Goal: Complete application form

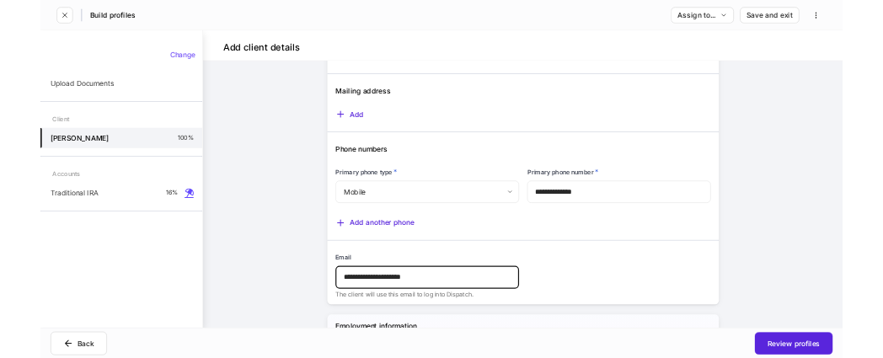
scroll to position [1403, 0]
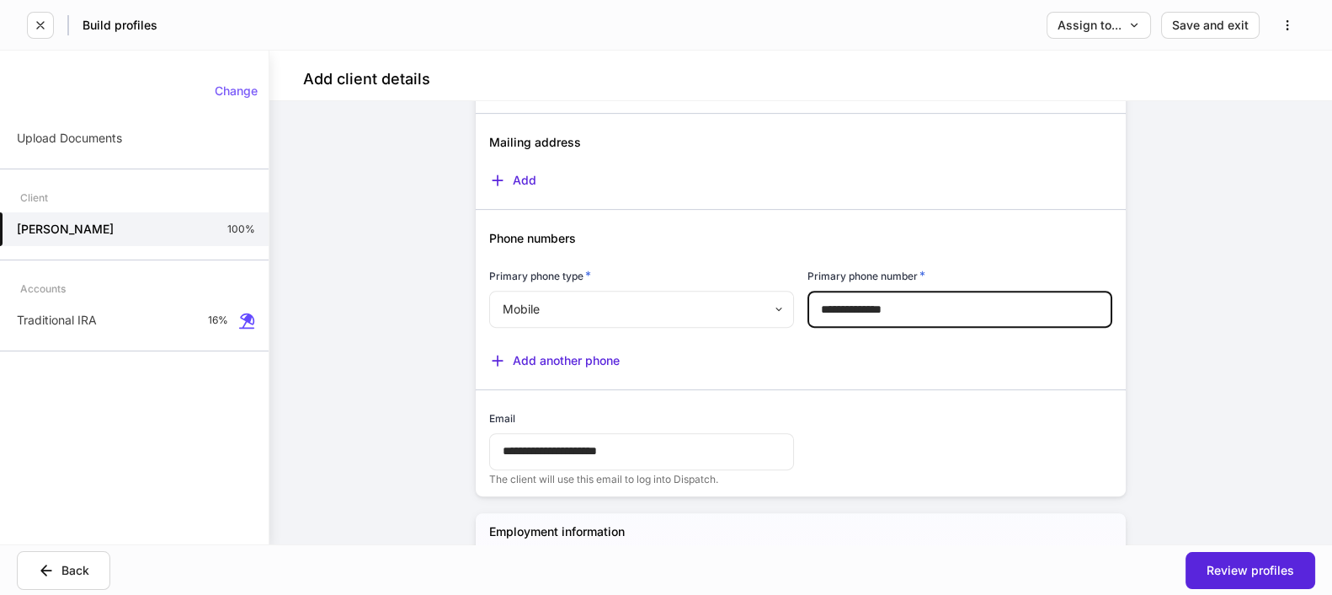
drag, startPoint x: 886, startPoint y: 319, endPoint x: 813, endPoint y: 319, distance: 73.3
click at [813, 319] on input "**********" at bounding box center [960, 309] width 305 height 37
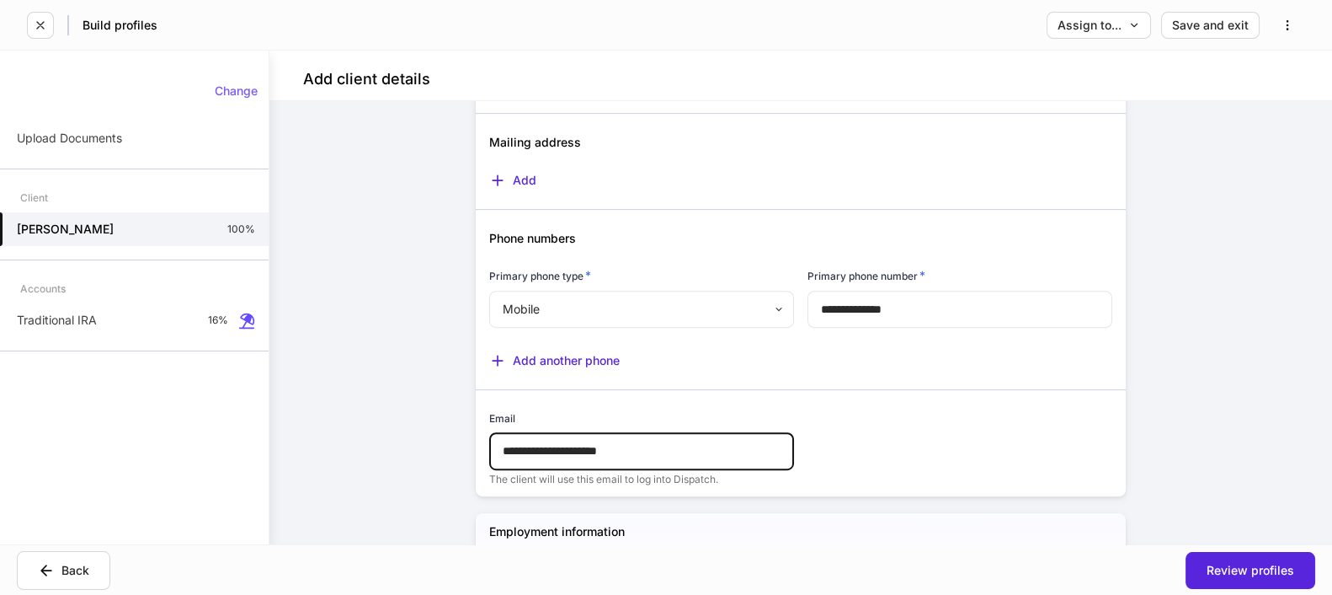
drag, startPoint x: 685, startPoint y: 452, endPoint x: 526, endPoint y: 456, distance: 159.2
click at [478, 461] on div "**********" at bounding box center [635, 438] width 318 height 96
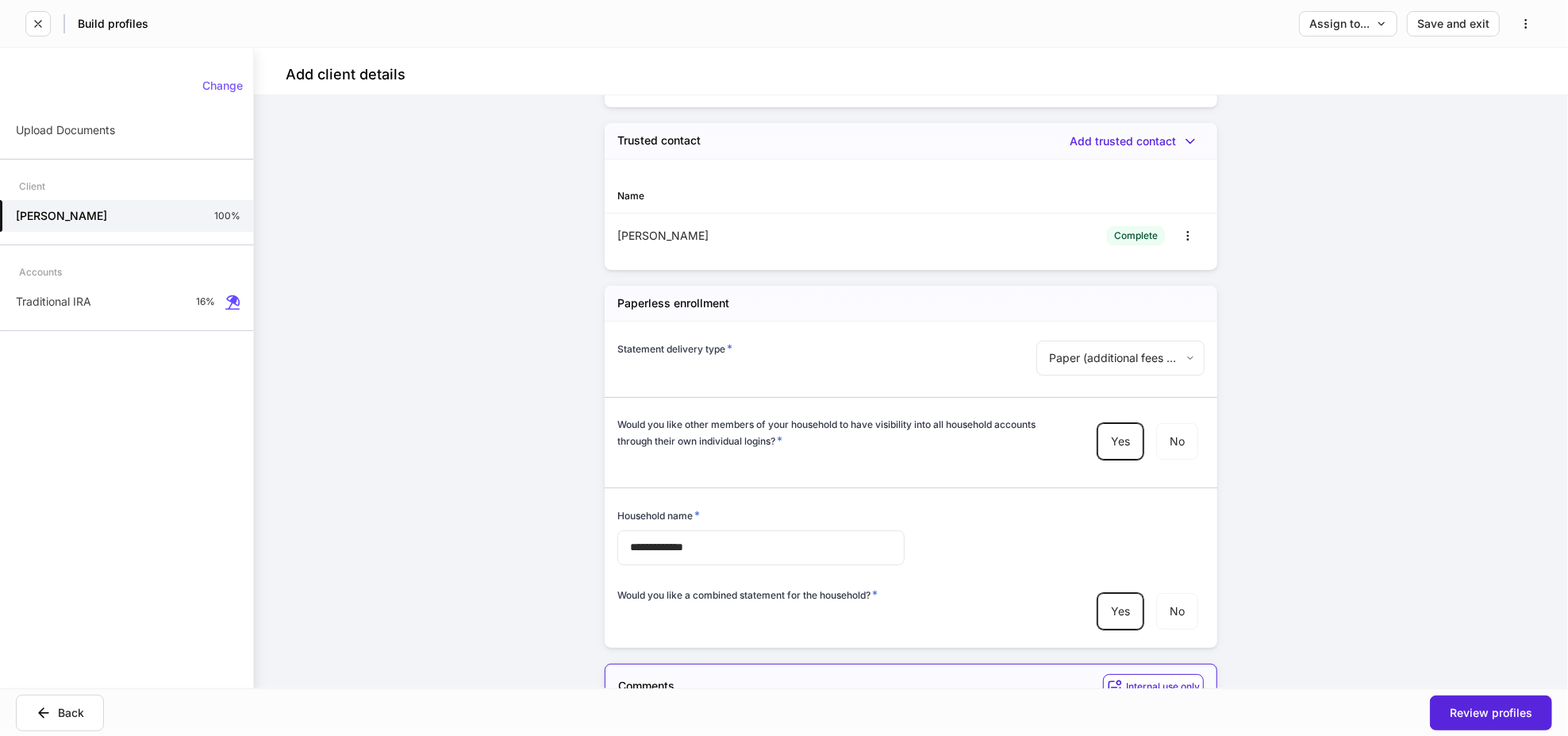
scroll to position [4585, 0]
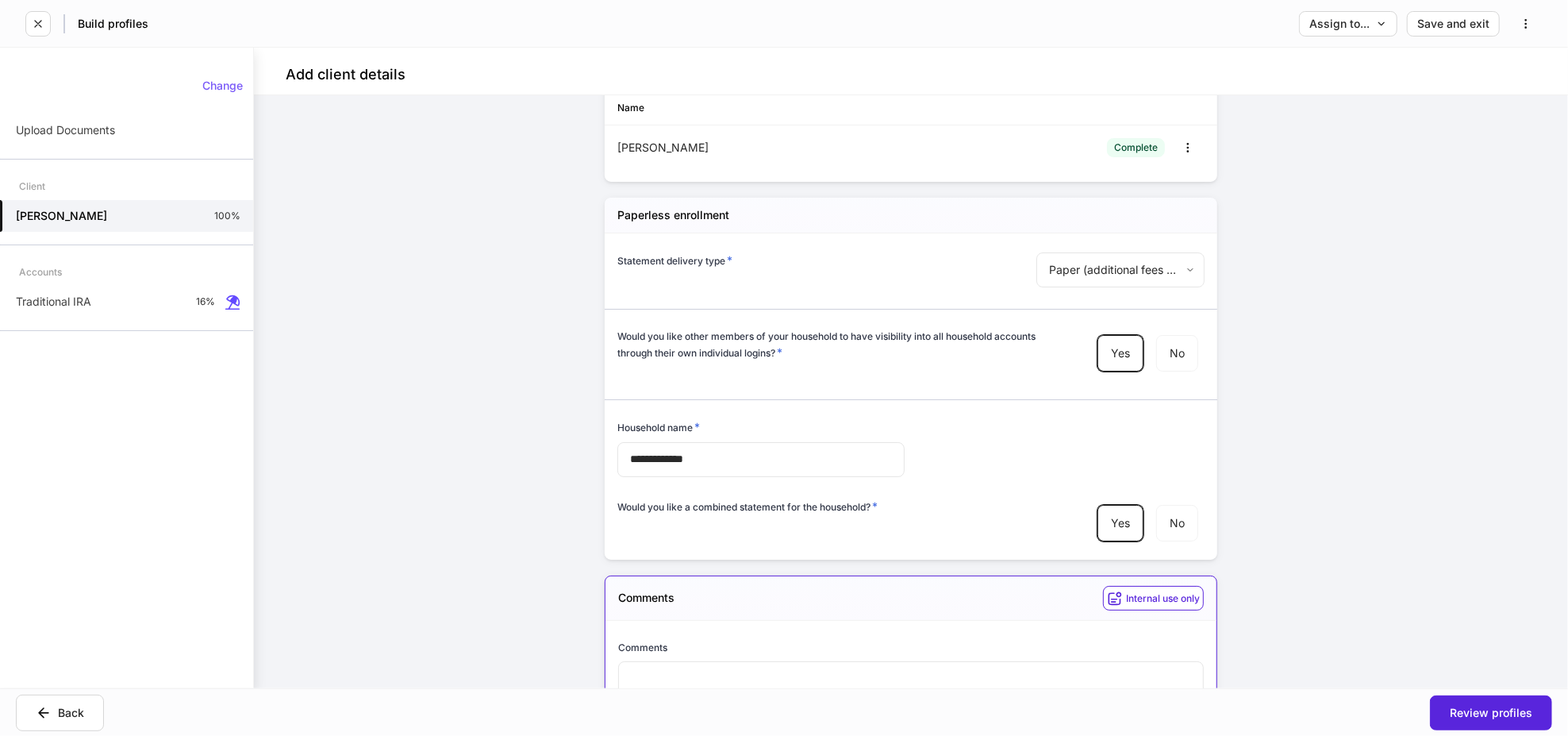
drag, startPoint x: 654, startPoint y: 386, endPoint x: 664, endPoint y: 386, distance: 10.0
click at [654, 386] on div at bounding box center [905, 389] width 600 height 20
click at [743, 370] on div "Would you like other members of your household to have visibility into all hous…" at bounding box center [910, 354] width 587 height 52
click at [89, 297] on p "Traditional IRA" at bounding box center [54, 302] width 75 height 16
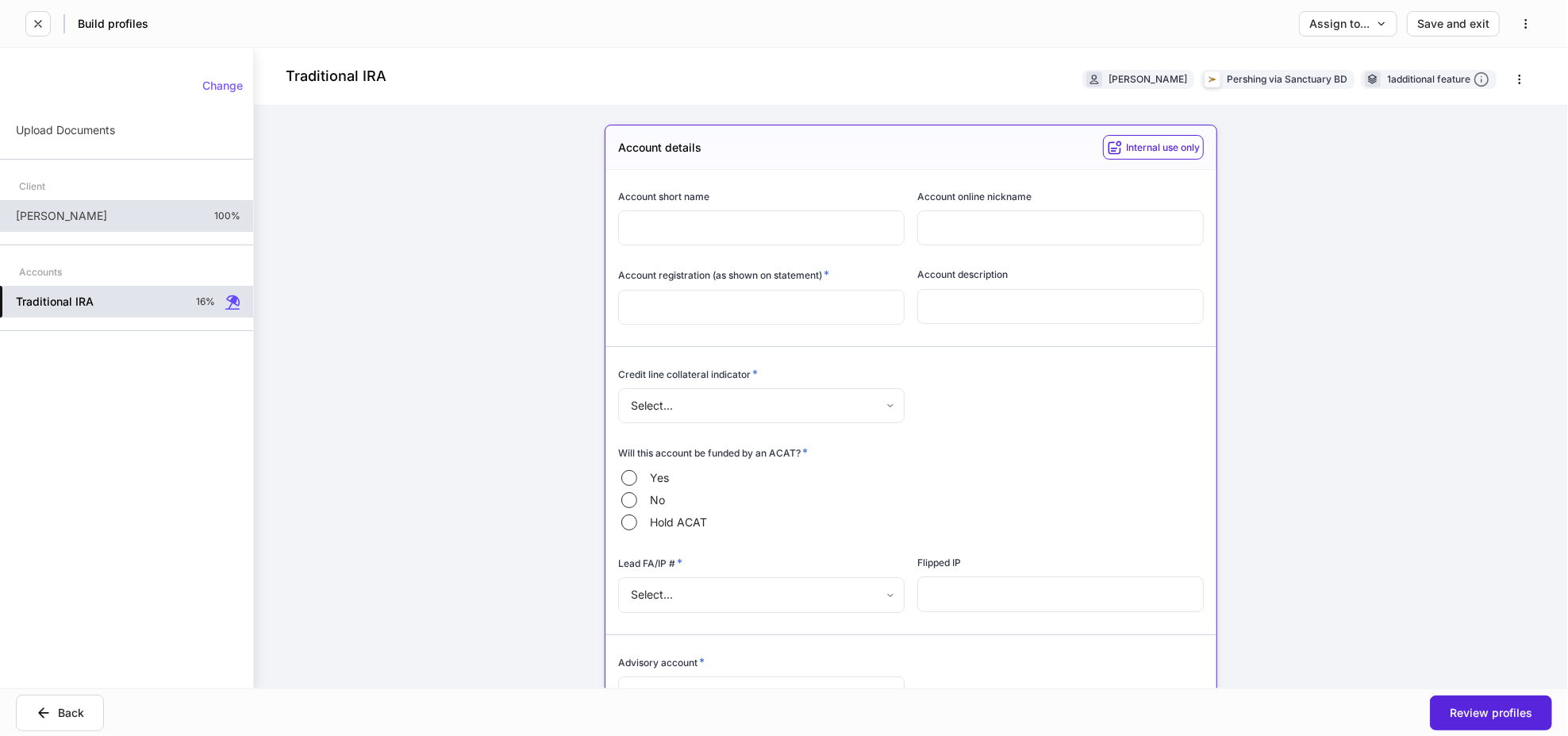
click at [78, 223] on div "[PERSON_NAME] 100%" at bounding box center [126, 216] width 253 height 32
